Goal: Task Accomplishment & Management: Use online tool/utility

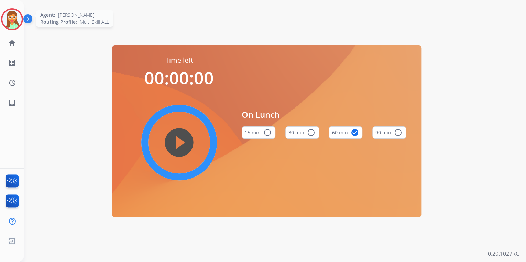
drag, startPoint x: 19, startPoint y: 20, endPoint x: 33, endPoint y: 23, distance: 14.3
click at [19, 20] on img at bounding box center [11, 19] width 19 height 19
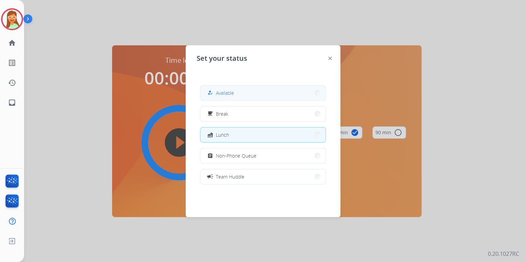
click at [263, 87] on button "how_to_reg Available" at bounding box center [262, 93] width 125 height 15
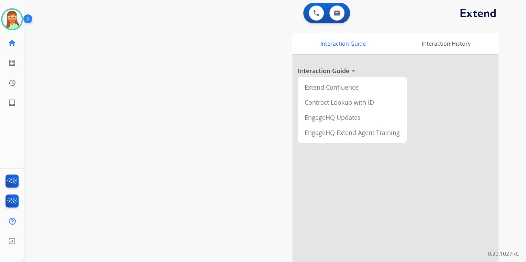
drag, startPoint x: 16, startPoint y: 26, endPoint x: 23, endPoint y: 29, distance: 7.7
click at [16, 26] on img at bounding box center [11, 19] width 19 height 19
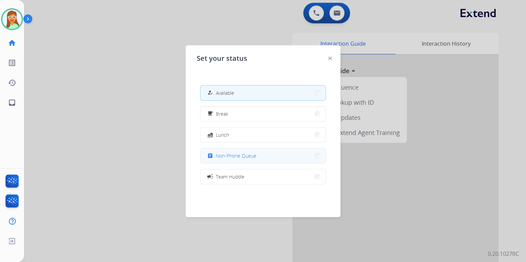
drag, startPoint x: 285, startPoint y: 157, endPoint x: 238, endPoint y: 72, distance: 96.8
click at [285, 156] on button "assignment Non-Phone Queue" at bounding box center [262, 156] width 125 height 15
